Goal: Task Accomplishment & Management: Manage account settings

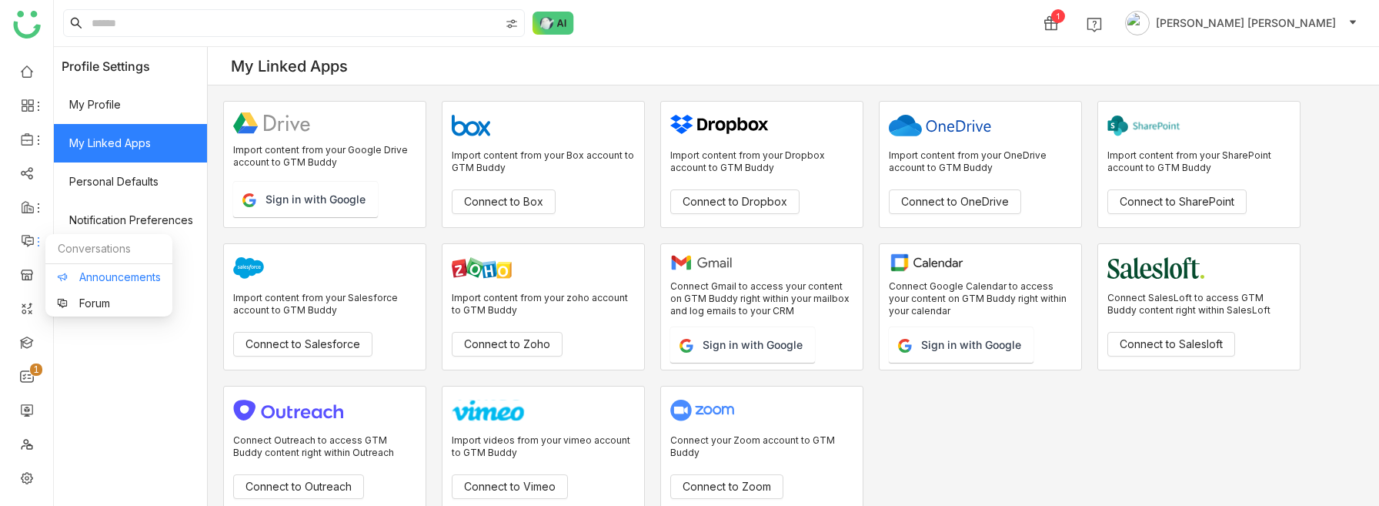
click at [75, 272] on link "Announcements" at bounding box center [109, 277] width 104 height 11
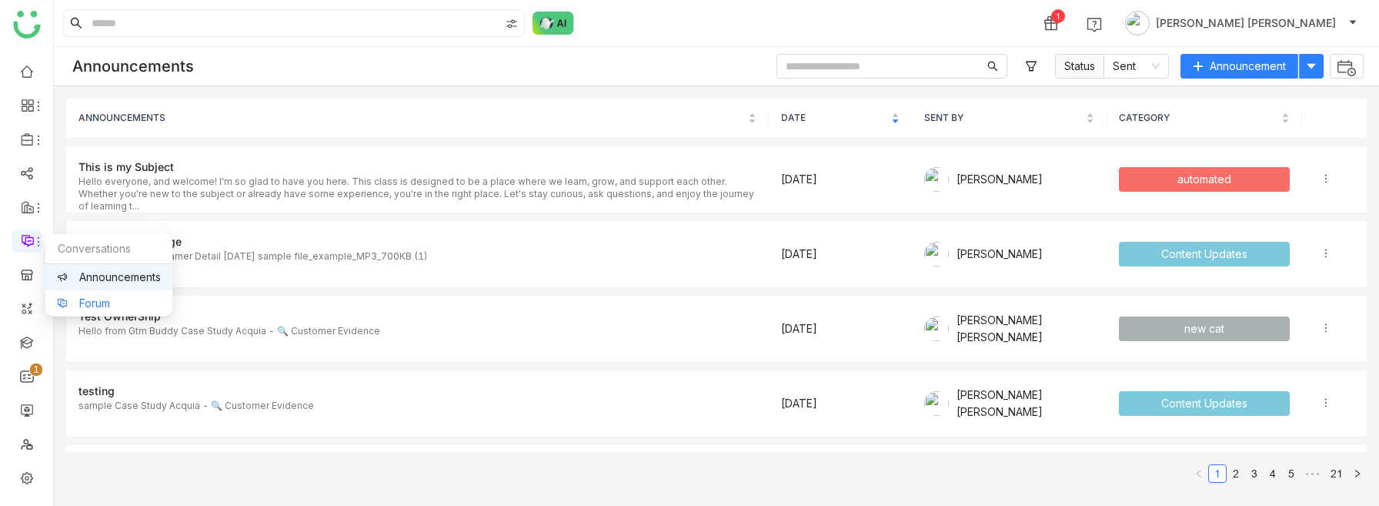
click at [66, 298] on link "Forum" at bounding box center [109, 303] width 104 height 11
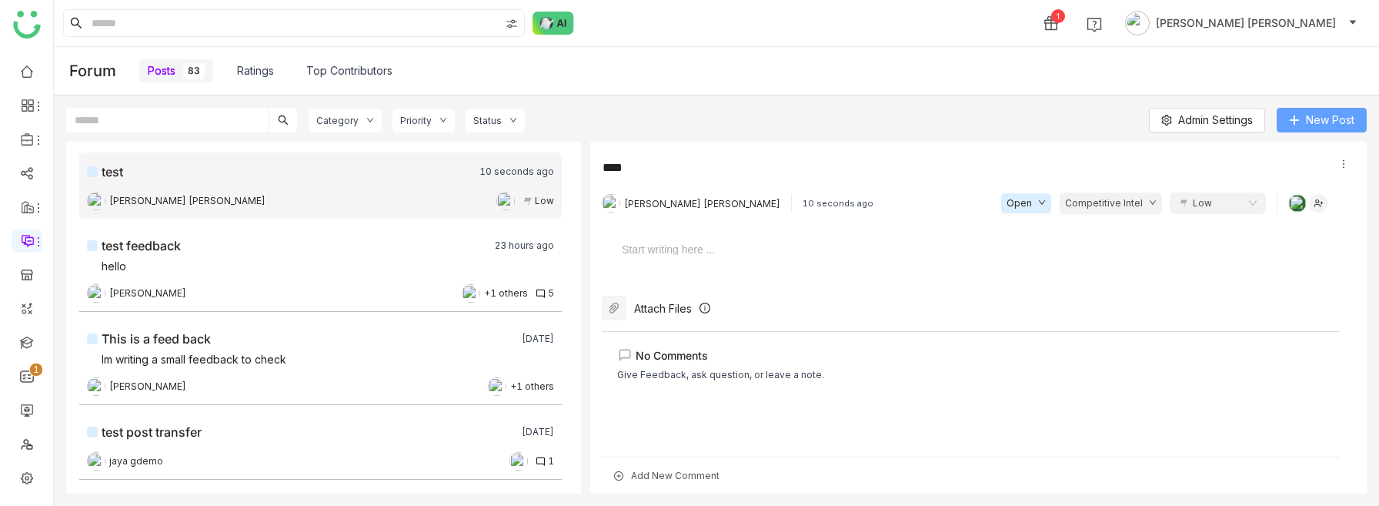
click at [1299, 122] on icon at bounding box center [1294, 120] width 11 height 11
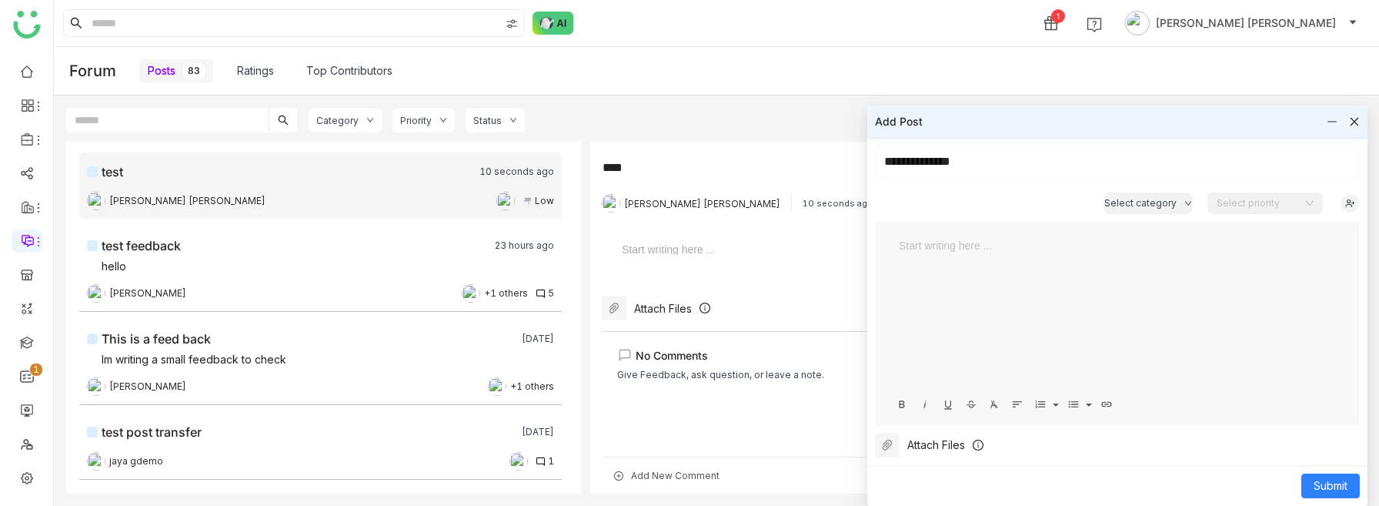
type input "**********"
click at [1173, 201] on span "Select category" at bounding box center [1140, 203] width 72 height 15
click at [1155, 242] on li "Competitive Intel" at bounding box center [1173, 233] width 130 height 29
click at [1267, 203] on input at bounding box center [1260, 203] width 86 height 23
click at [1260, 232] on div "High" at bounding box center [1265, 233] width 97 height 17
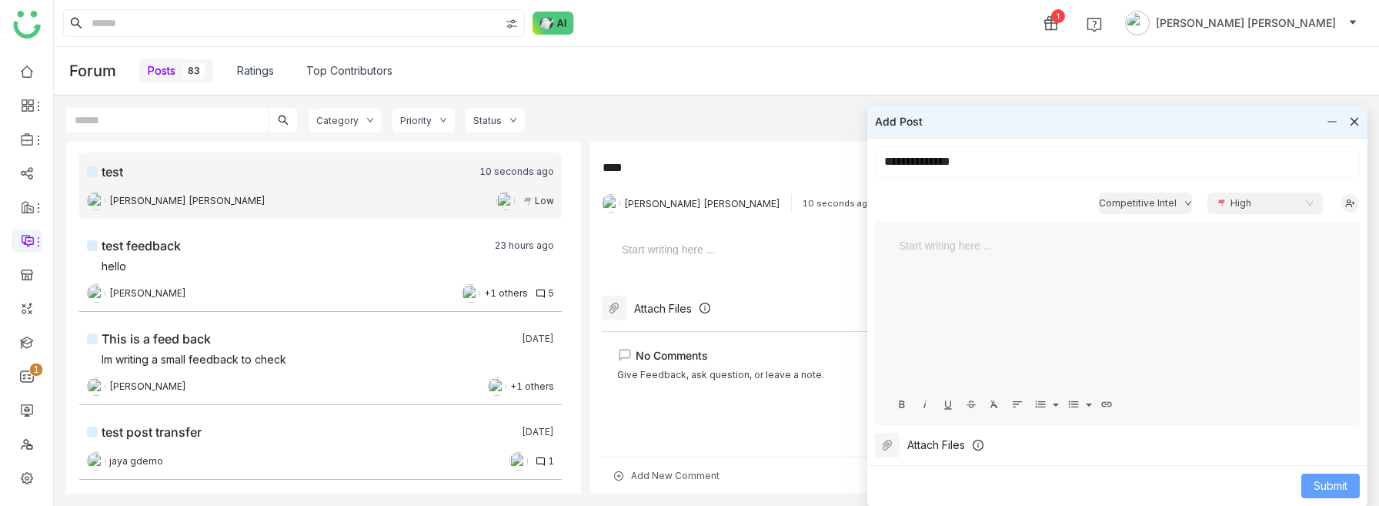
click at [1330, 480] on span "Submit" at bounding box center [1331, 485] width 34 height 17
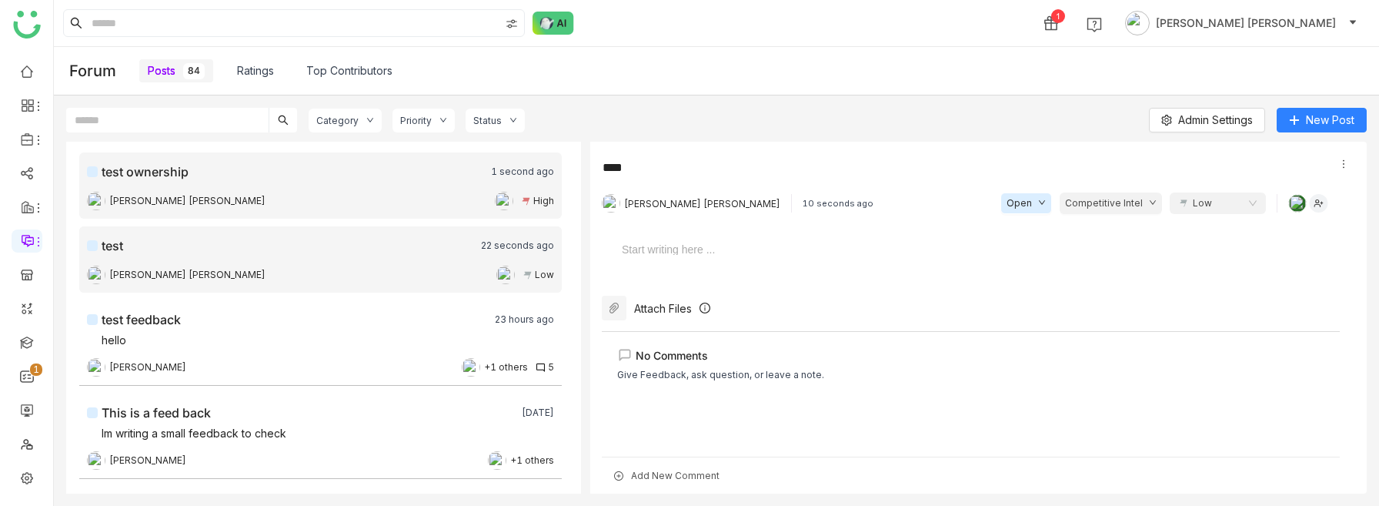
click at [461, 181] on div "test ownership 1 second ago" at bounding box center [320, 173] width 467 height 22
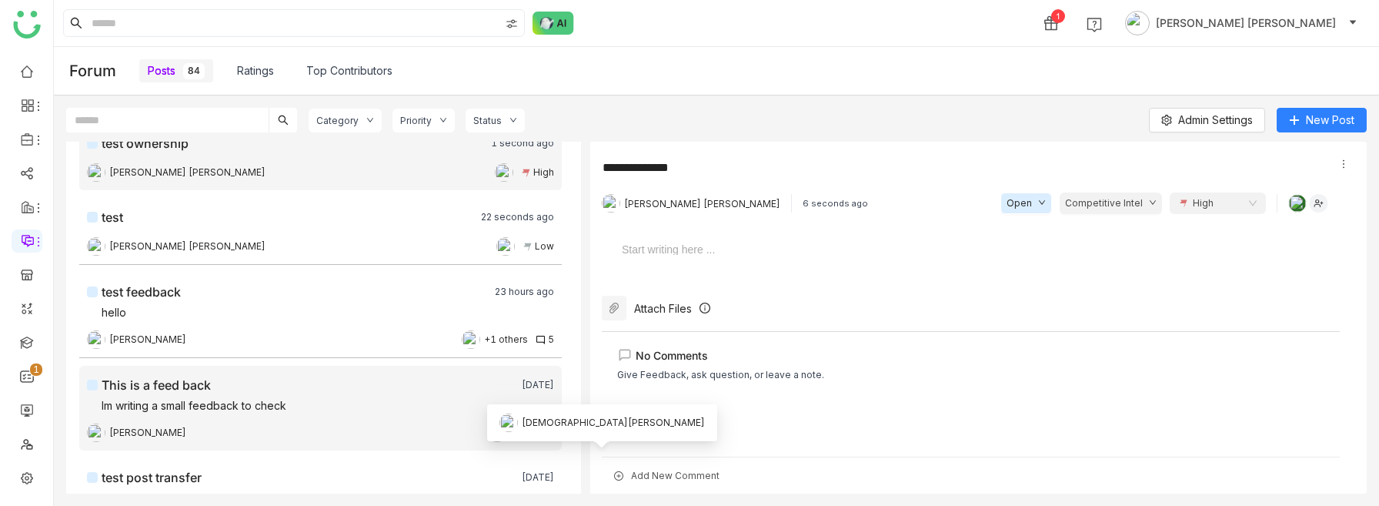
scroll to position [29, 0]
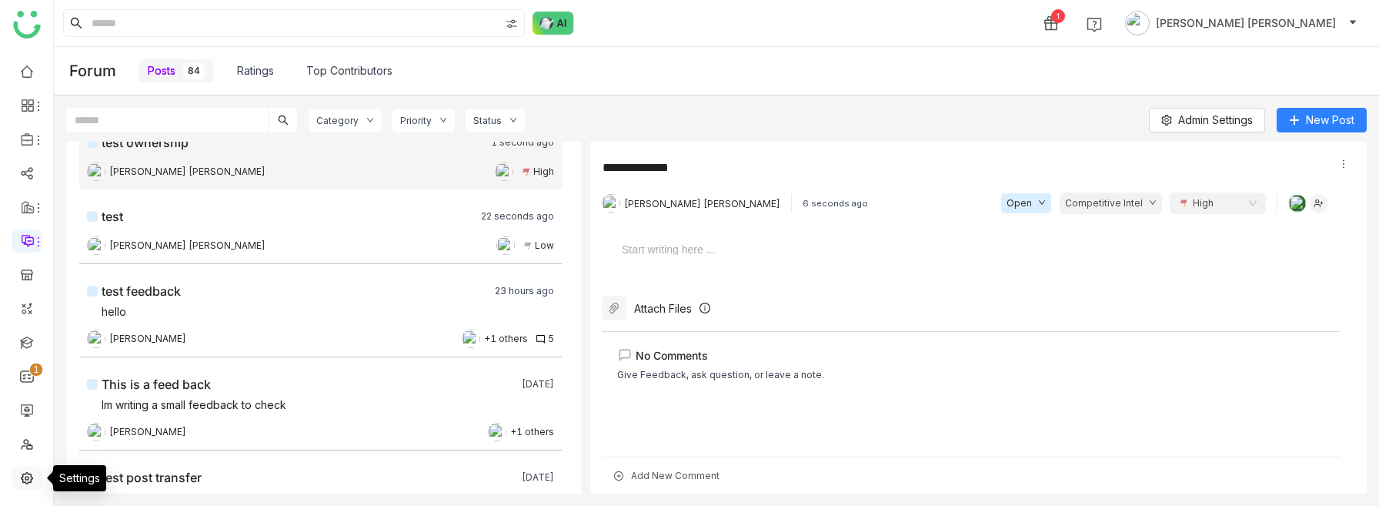
click at [30, 473] on link at bounding box center [27, 476] width 14 height 13
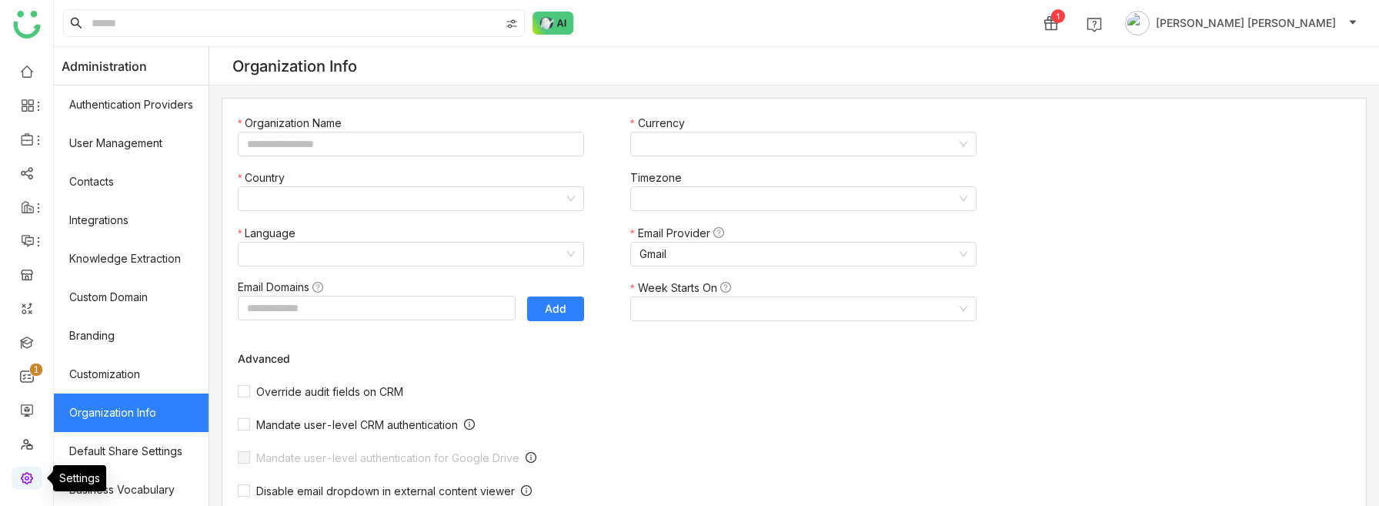
type input "*******"
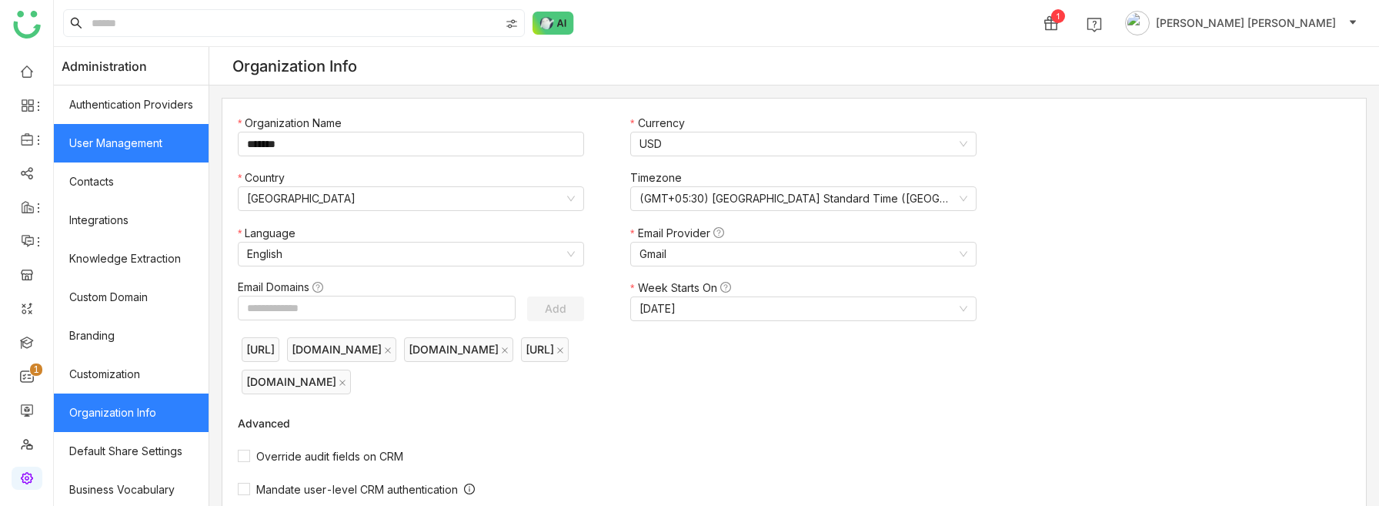
click at [131, 151] on link "User Management" at bounding box center [131, 143] width 155 height 38
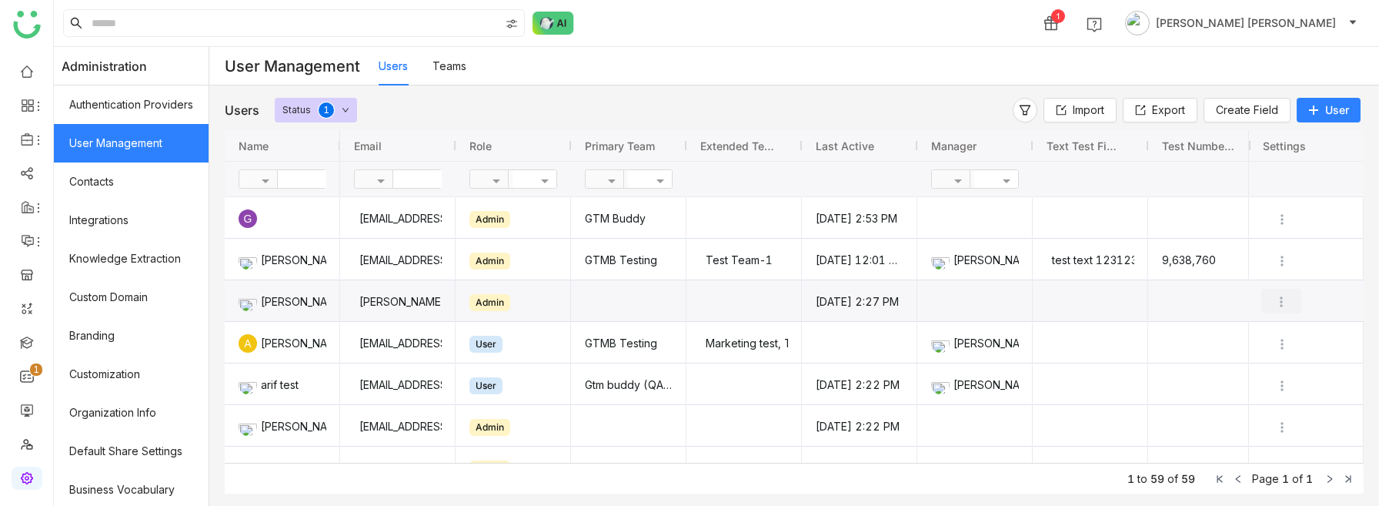
click at [1284, 301] on img "Press SPACE to select this row." at bounding box center [1281, 301] width 15 height 15
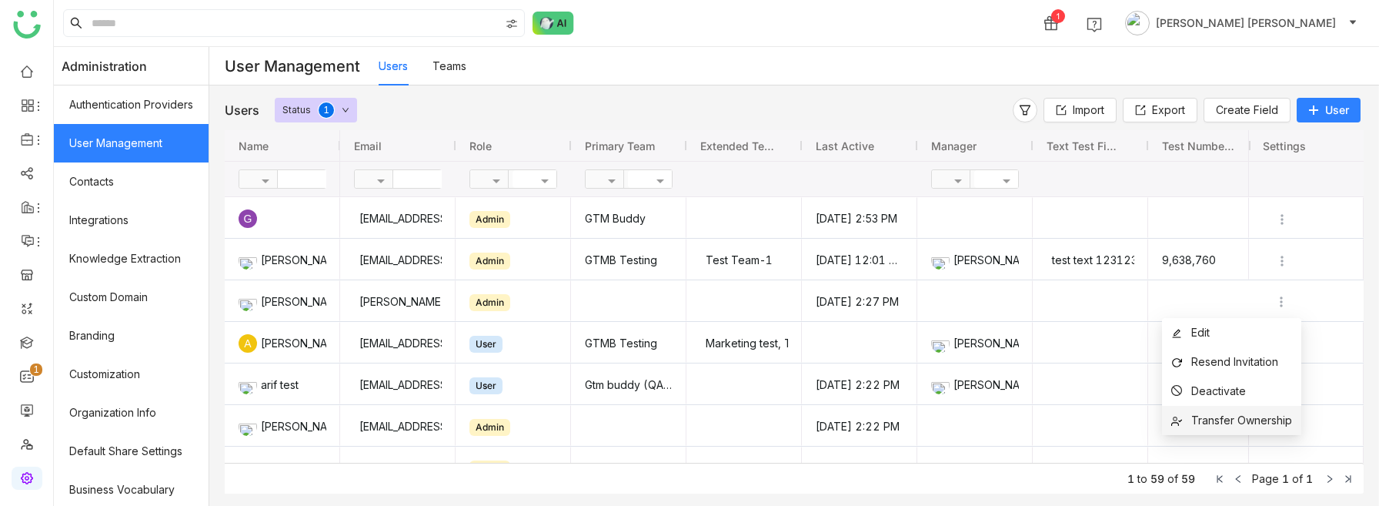
click at [1243, 416] on span "Transfer Ownership" at bounding box center [1241, 419] width 101 height 13
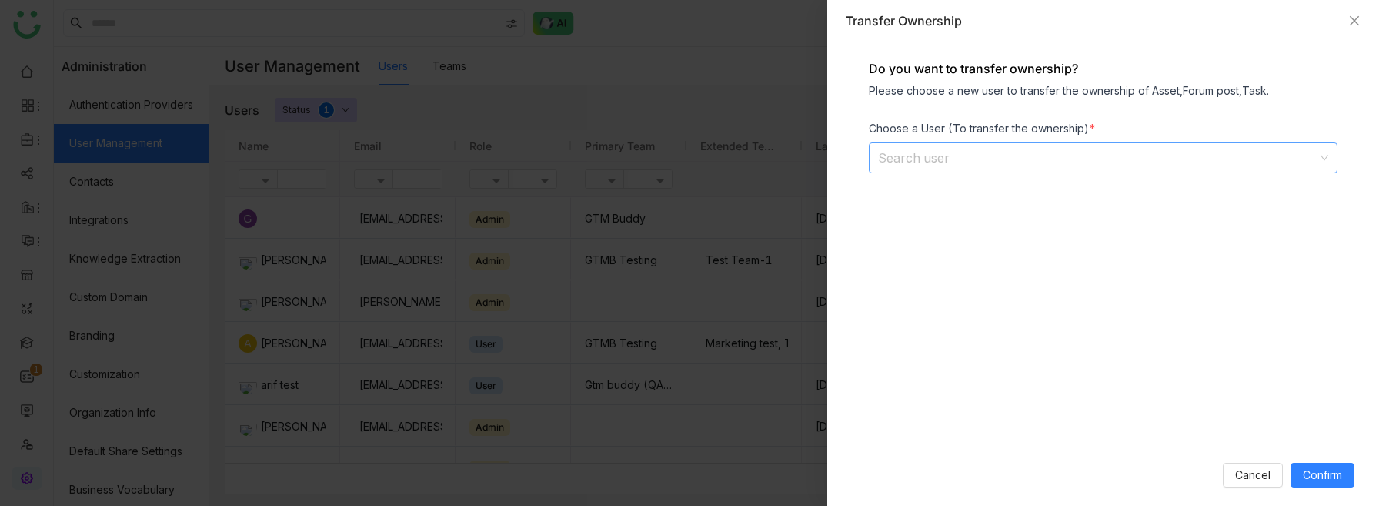
click at [992, 165] on input at bounding box center [1097, 157] width 439 height 29
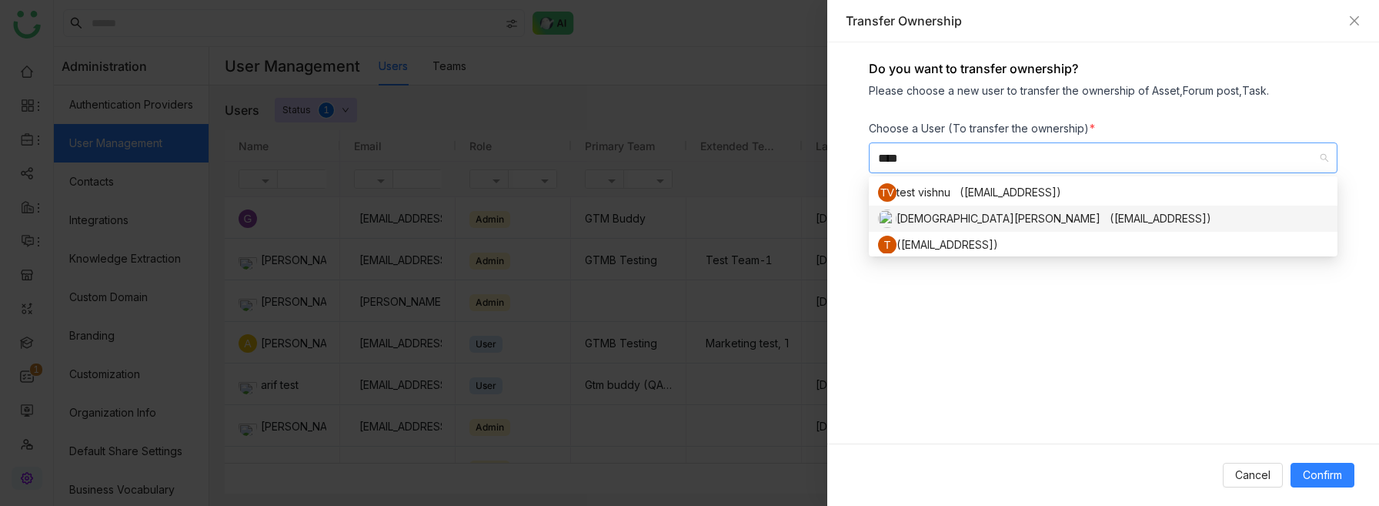
type input "****"
click at [959, 219] on div "[DEMOGRAPHIC_DATA][PERSON_NAME] ([EMAIL_ADDRESS])" at bounding box center [1103, 218] width 450 height 18
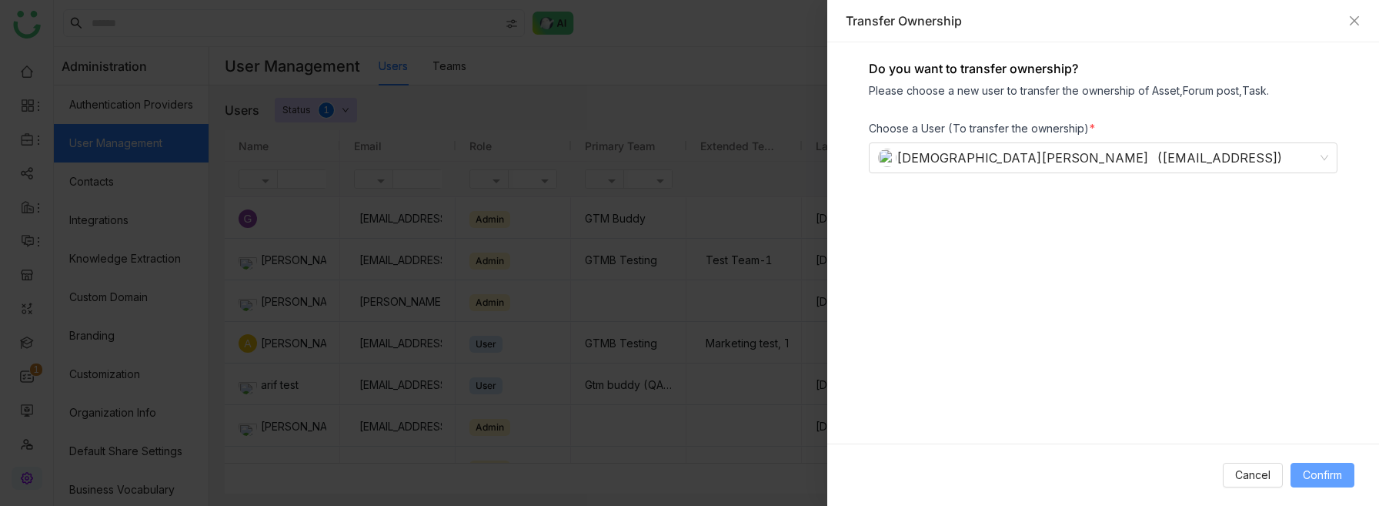
click at [1315, 469] on span "Confirm" at bounding box center [1322, 474] width 39 height 17
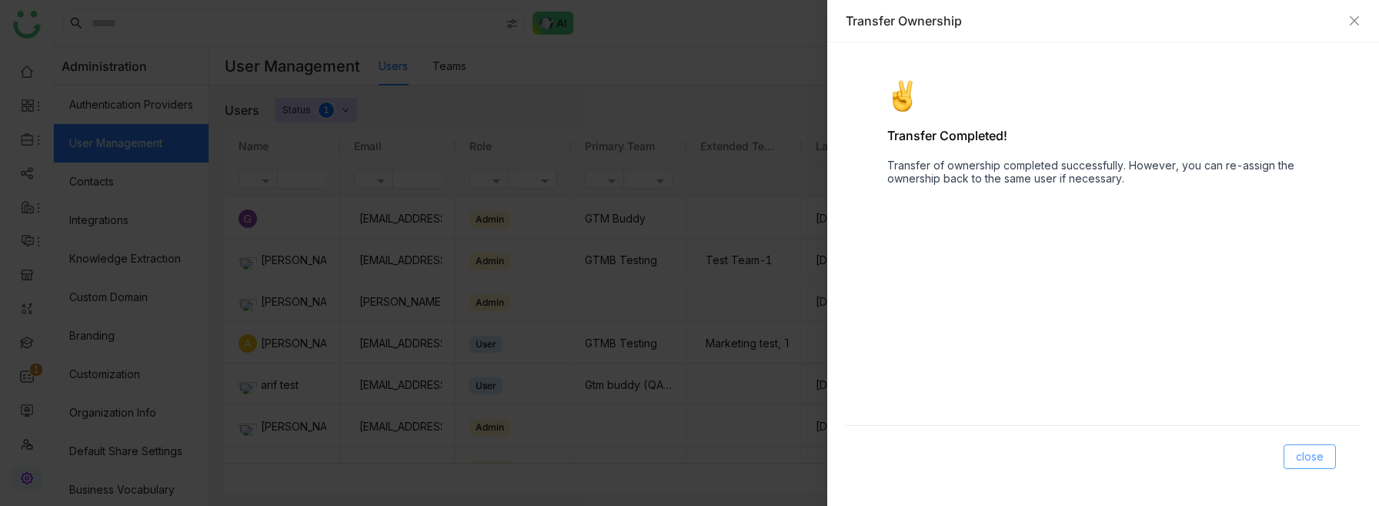
click at [1310, 449] on span "close" at bounding box center [1310, 456] width 28 height 17
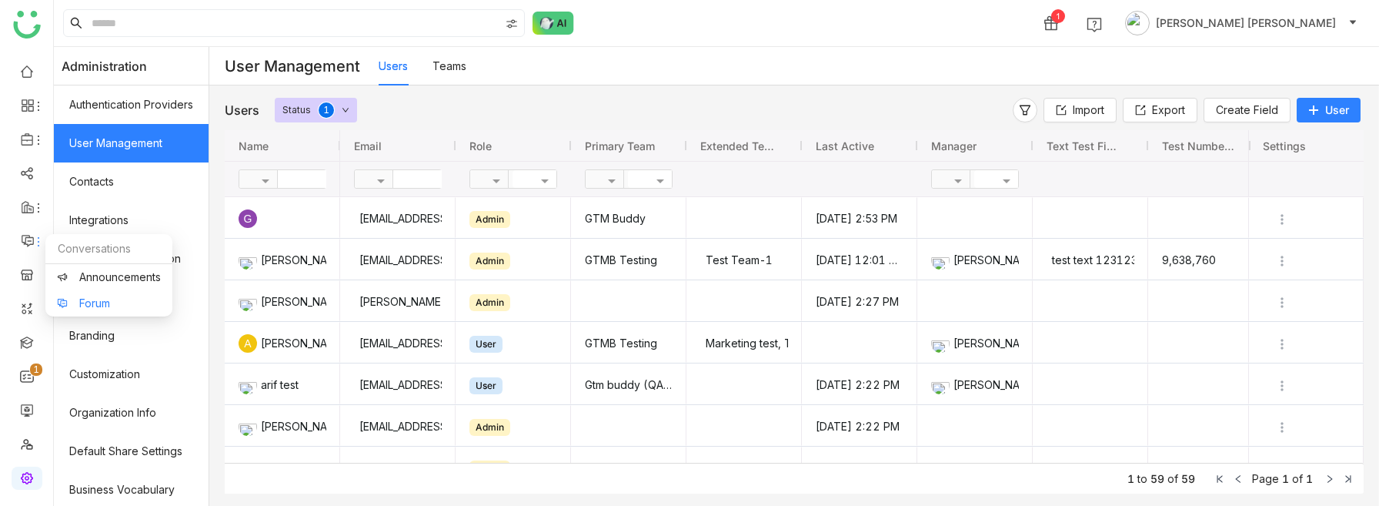
click at [65, 298] on link "Forum" at bounding box center [109, 303] width 104 height 11
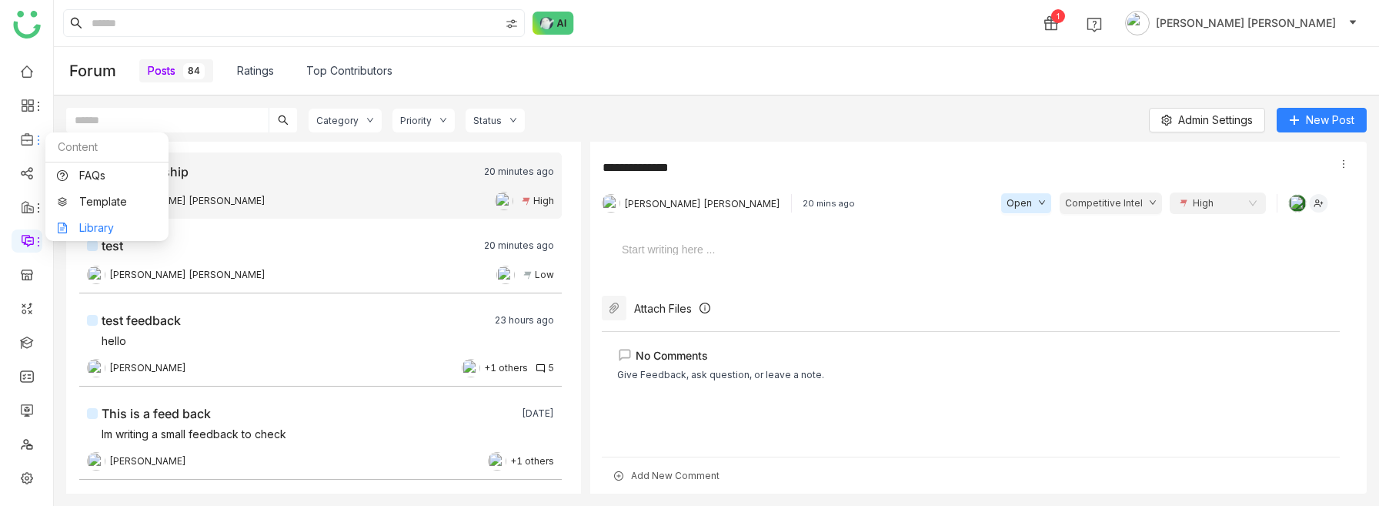
click at [99, 230] on link "Library" at bounding box center [107, 227] width 100 height 11
click at [82, 222] on link "Library" at bounding box center [107, 227] width 100 height 11
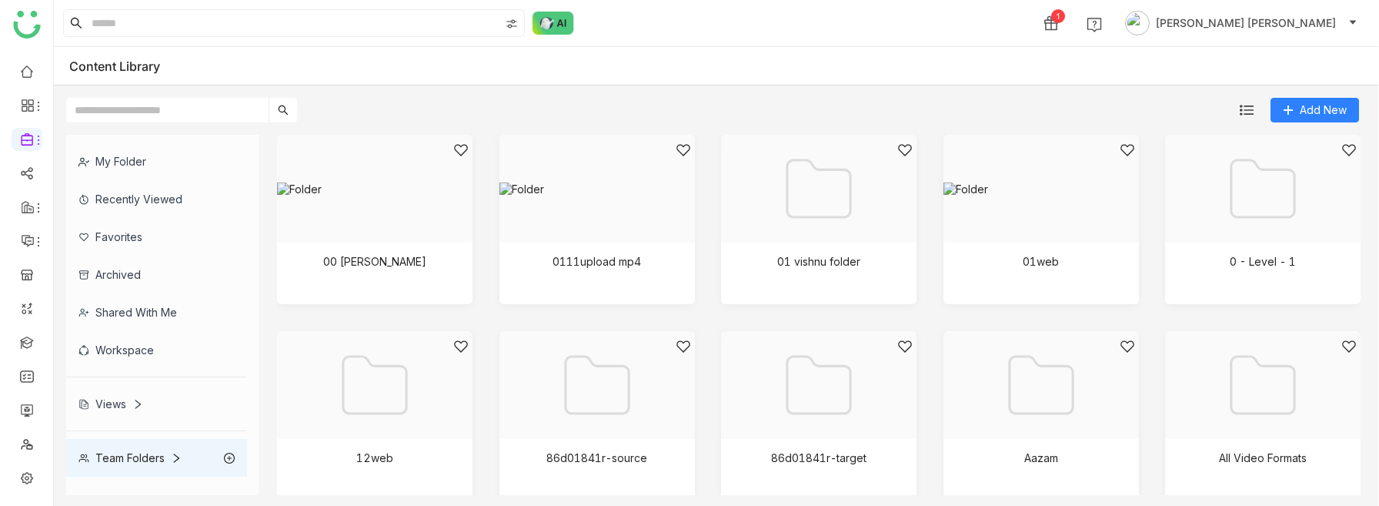
click at [172, 160] on div "My Folder" at bounding box center [156, 161] width 181 height 38
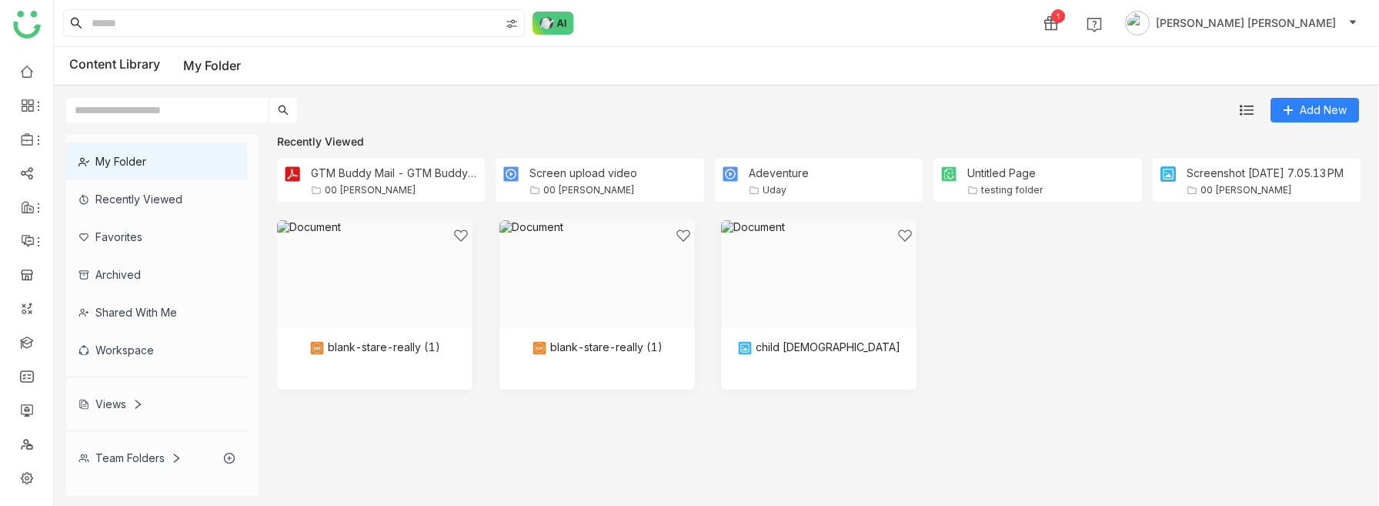
click at [152, 457] on div "Team Folders" at bounding box center [129, 457] width 103 height 13
